Goal: Information Seeking & Learning: Learn about a topic

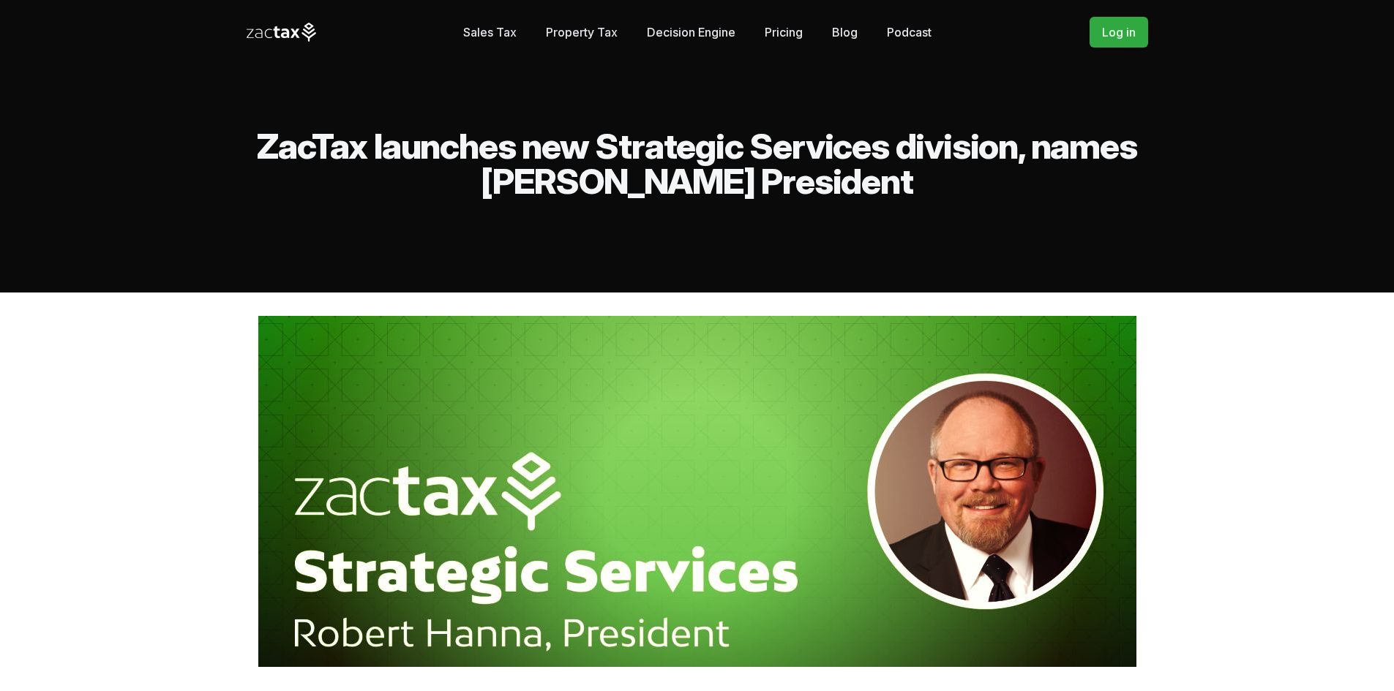
click at [792, 37] on link "Pricing" at bounding box center [784, 32] width 38 height 29
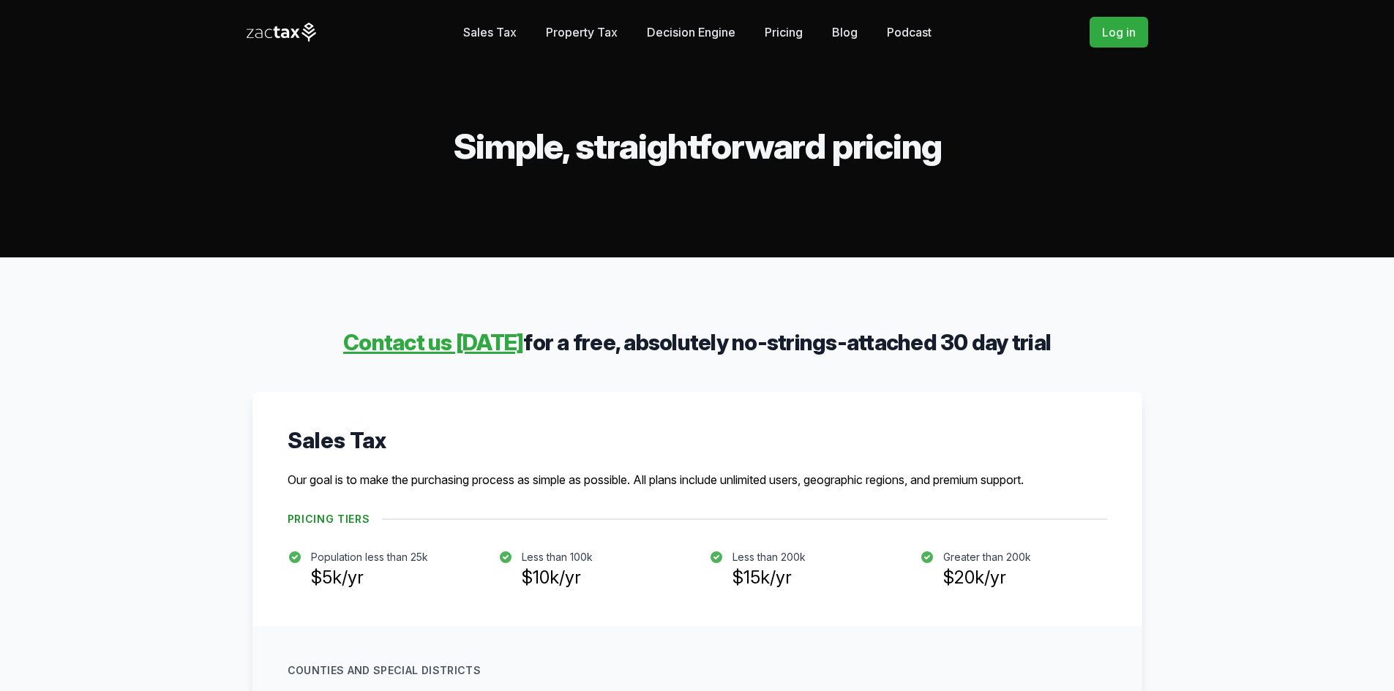
click at [856, 33] on link "Blog" at bounding box center [845, 32] width 26 height 29
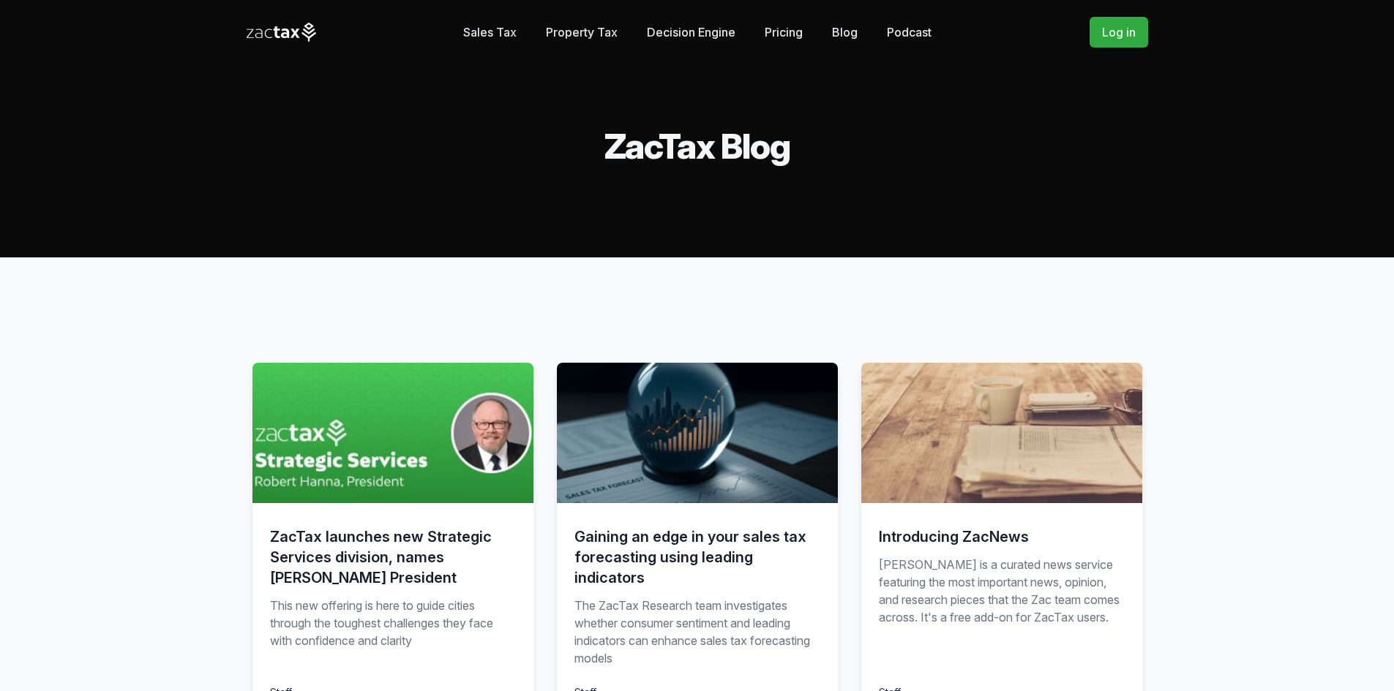
click at [409, 537] on h3 "ZacTax launches new Strategic Services division, names [PERSON_NAME] President" at bounding box center [393, 557] width 246 height 61
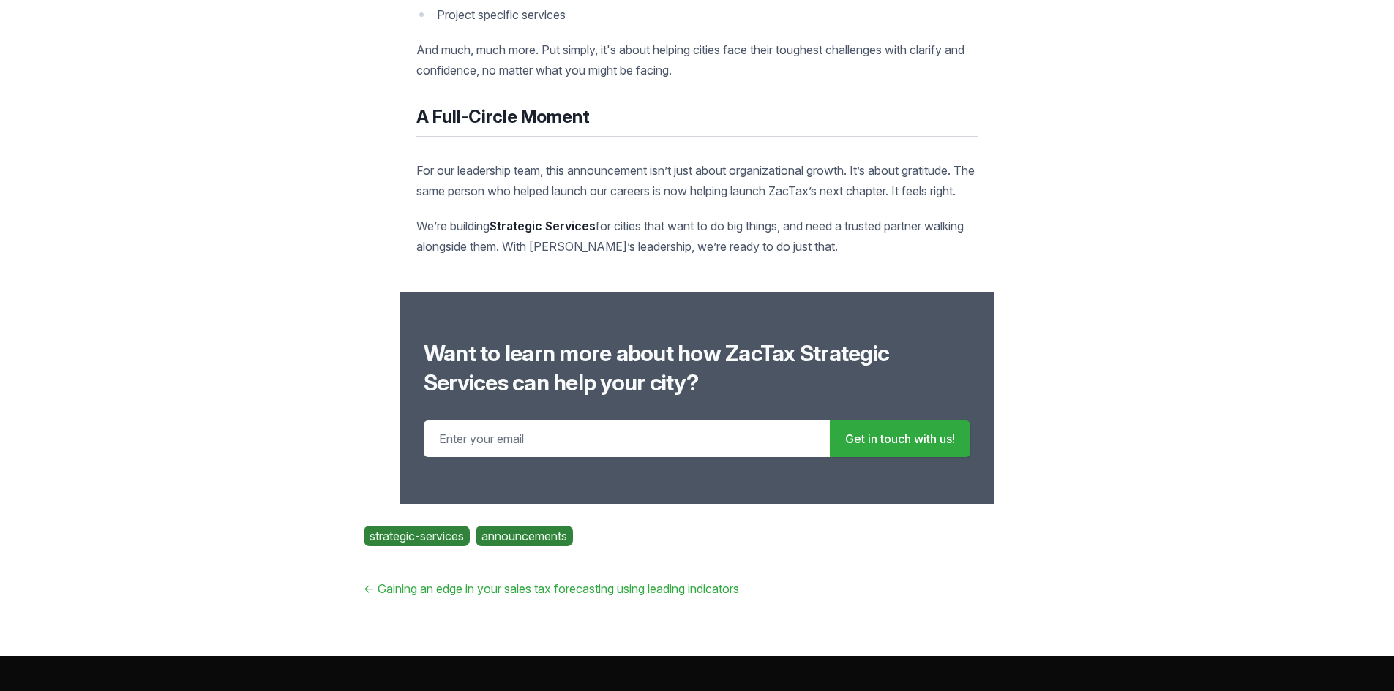
scroll to position [2634, 0]
